Goal: Navigation & Orientation: Find specific page/section

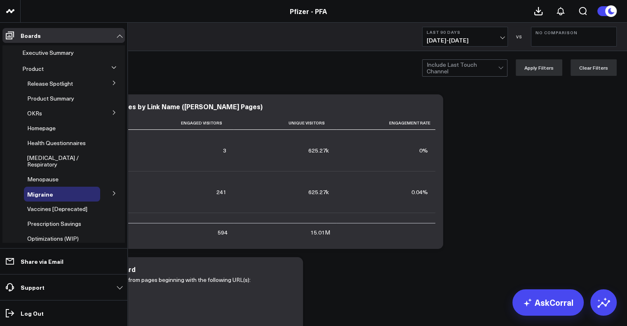
click at [85, 67] on div "Product" at bounding box center [59, 68] width 81 height 15
click at [111, 66] on icon at bounding box center [113, 67] width 5 height 5
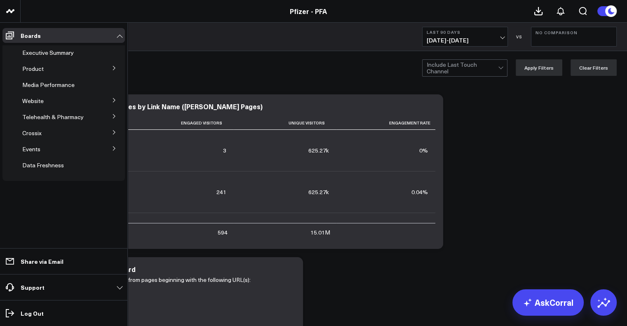
click at [114, 69] on icon at bounding box center [114, 68] width 2 height 4
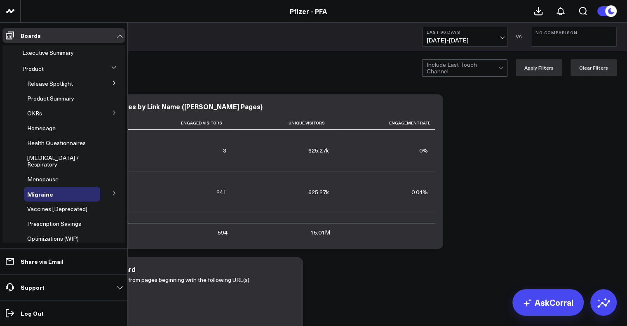
click at [112, 85] on icon at bounding box center [114, 82] width 5 height 5
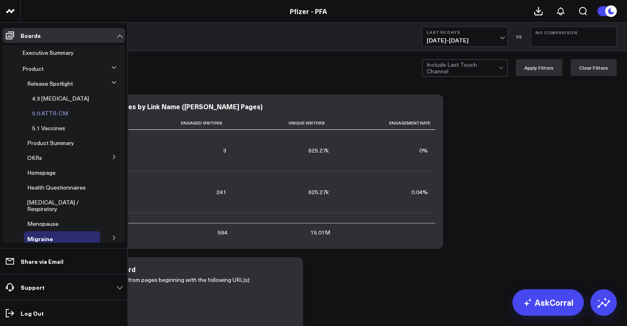
click at [55, 112] on span "5.0 ATTR-CM" at bounding box center [50, 113] width 36 height 8
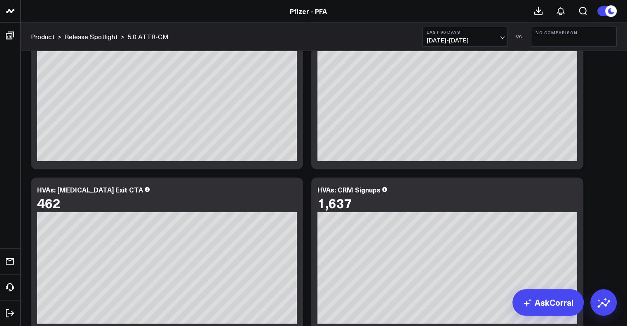
scroll to position [2209, 0]
